Goal: Find specific page/section: Find specific page/section

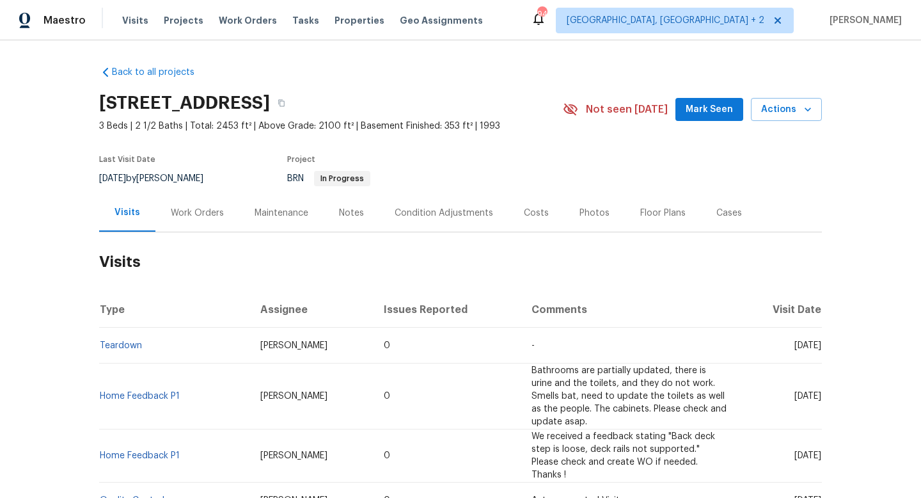
click at [207, 212] on div "Work Orders" at bounding box center [197, 213] width 53 height 13
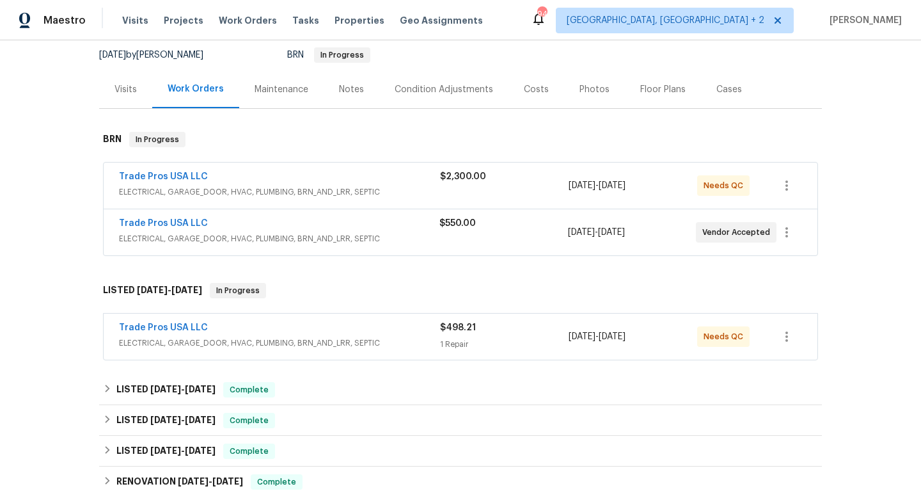
scroll to position [127, 0]
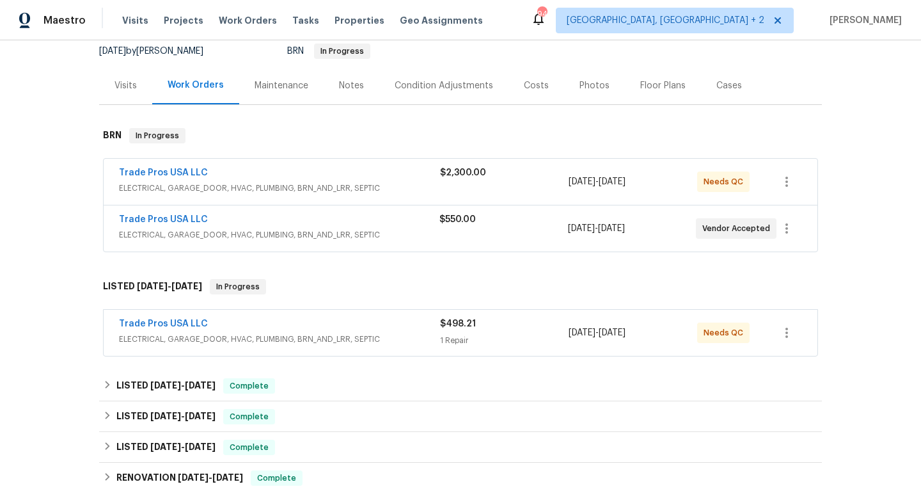
click at [338, 328] on div "Trade Pros USA LLC" at bounding box center [279, 324] width 321 height 15
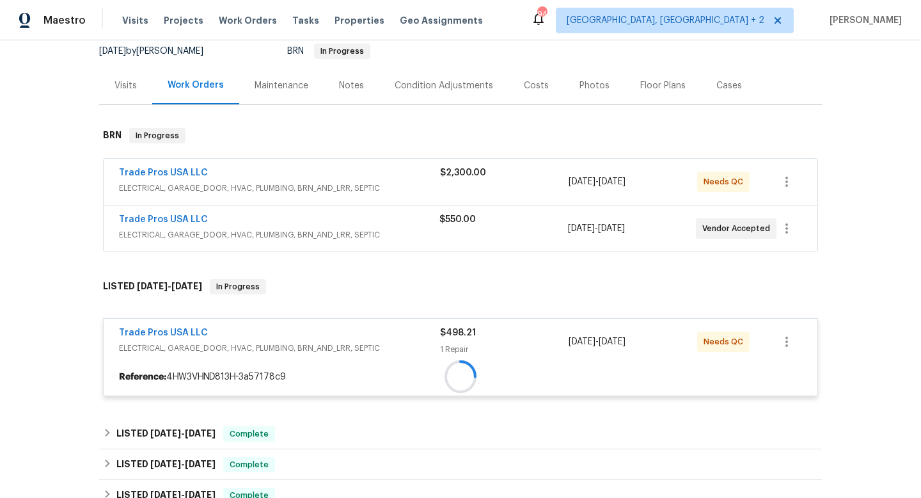
click at [338, 328] on div "Trade Pros USA LLC" at bounding box center [279, 333] width 321 height 15
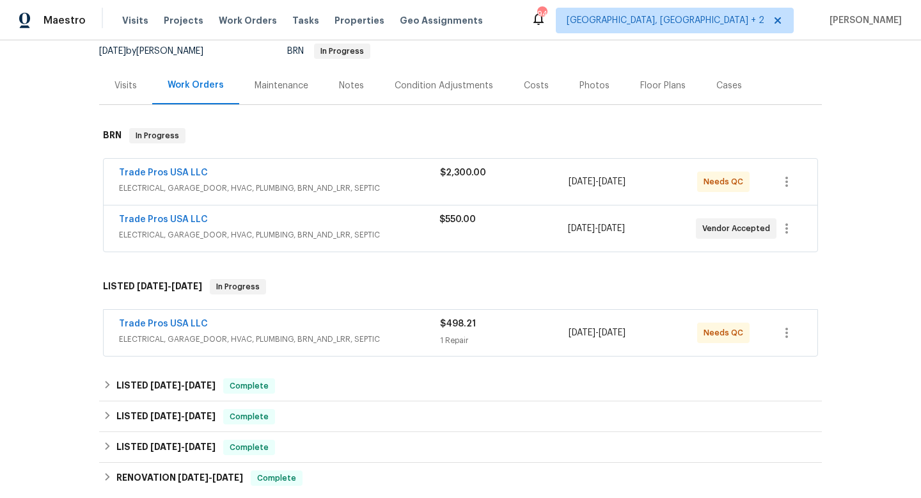
click at [338, 328] on div "Trade Pros USA LLC" at bounding box center [279, 324] width 321 height 15
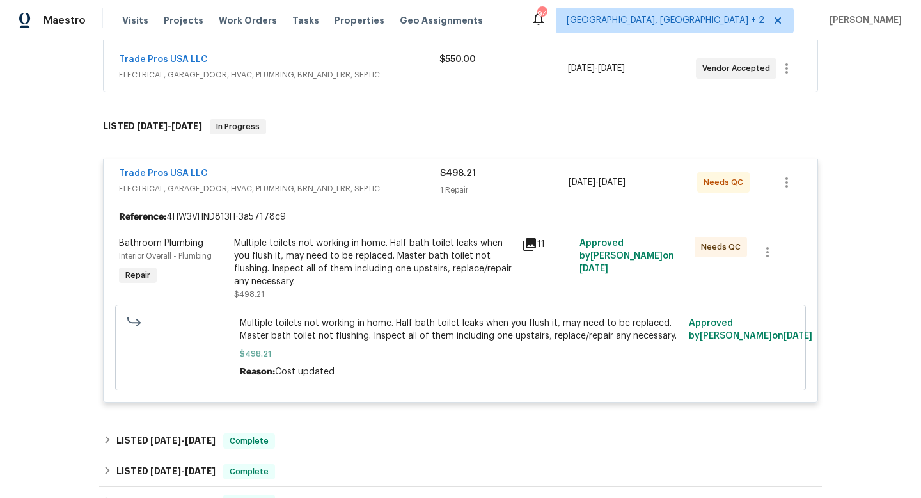
scroll to position [209, 0]
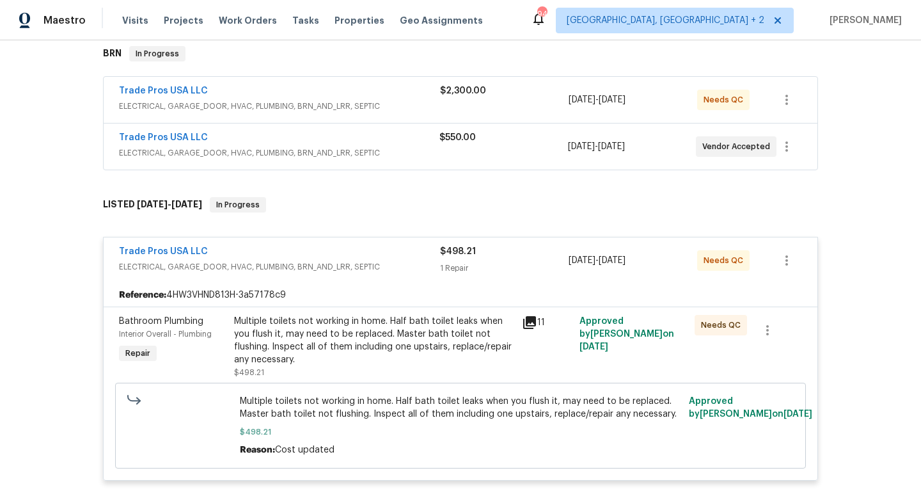
click at [351, 123] on div "Trade Pros USA LLC ELECTRICAL, GARAGE_DOOR, HVAC, PLUMBING, BRN_AND_LRR, SEPTIC…" at bounding box center [460, 146] width 715 height 47
click at [351, 126] on div "Trade Pros USA LLC ELECTRICAL, GARAGE_DOOR, HVAC, PLUMBING, BRN_AND_LRR, SEPTIC…" at bounding box center [461, 146] width 714 height 46
click at [347, 137] on div "Trade Pros USA LLC" at bounding box center [279, 138] width 320 height 15
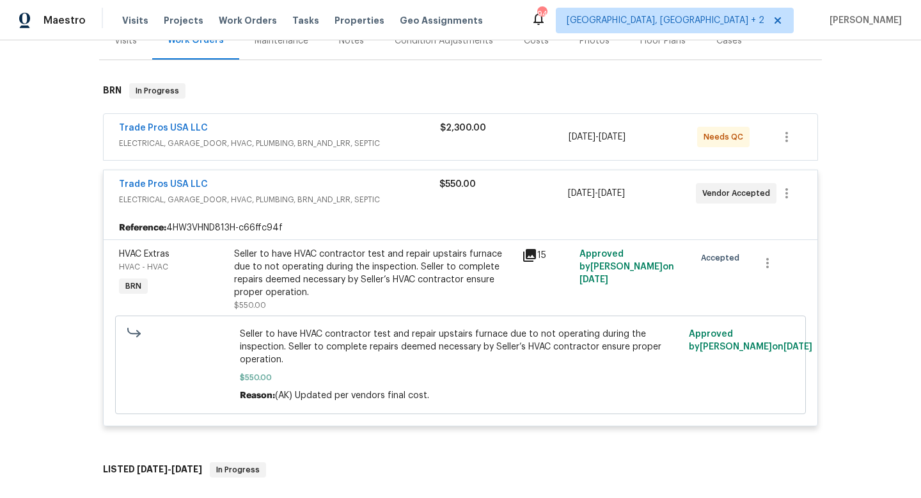
scroll to position [173, 0]
click at [301, 127] on div "Trade Pros USA LLC" at bounding box center [279, 128] width 321 height 15
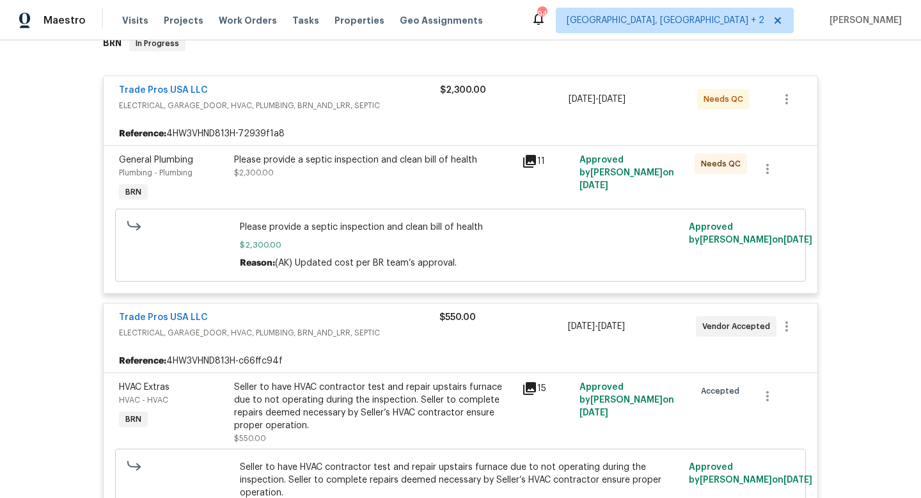
scroll to position [218, 0]
click at [396, 106] on span "ELECTRICAL, GARAGE_DOOR, HVAC, PLUMBING, BRN_AND_LRR, SEPTIC" at bounding box center [279, 106] width 321 height 13
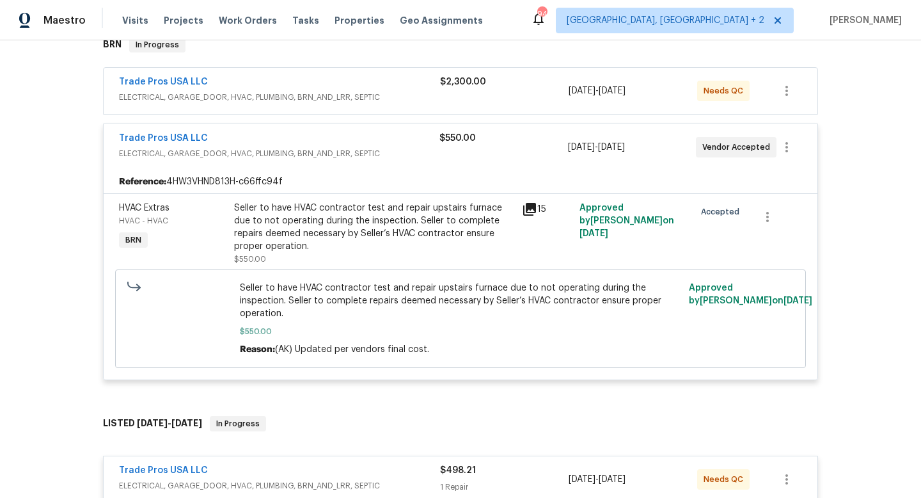
click at [400, 147] on span "ELECTRICAL, GARAGE_DOOR, HVAC, PLUMBING, BRN_AND_LRR, SEPTIC" at bounding box center [279, 153] width 320 height 13
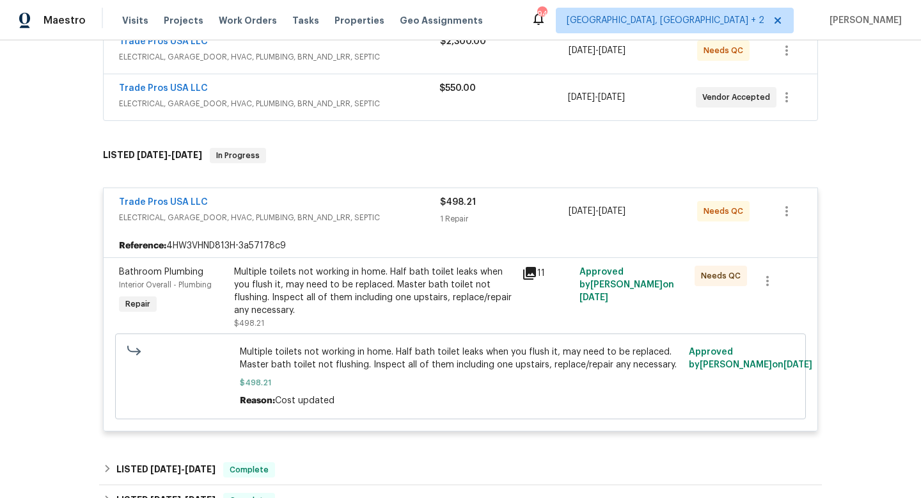
scroll to position [263, 0]
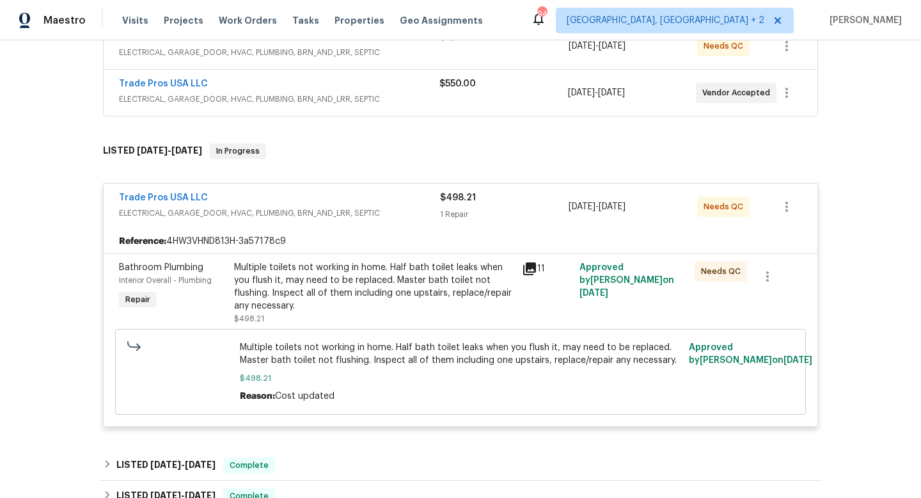
click at [404, 193] on div "Trade Pros USA LLC" at bounding box center [279, 198] width 321 height 15
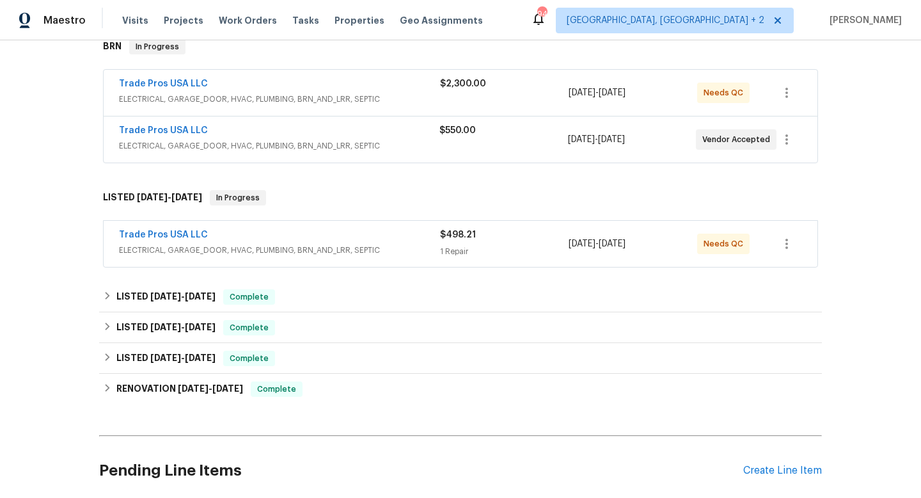
scroll to position [213, 0]
